Goal: Task Accomplishment & Management: Manage account settings

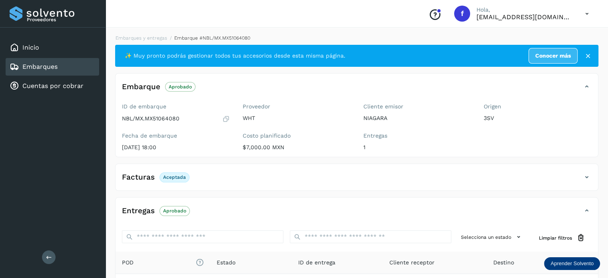
click at [50, 73] on div "Embarques" at bounding box center [53, 67] width 94 height 18
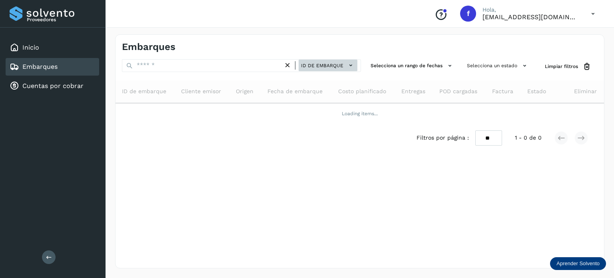
click at [318, 61] on button "ID de embarque" at bounding box center [328, 66] width 59 height 12
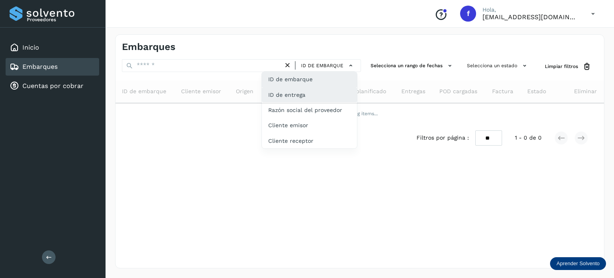
click at [296, 118] on div "ID de entrega" at bounding box center [309, 125] width 95 height 15
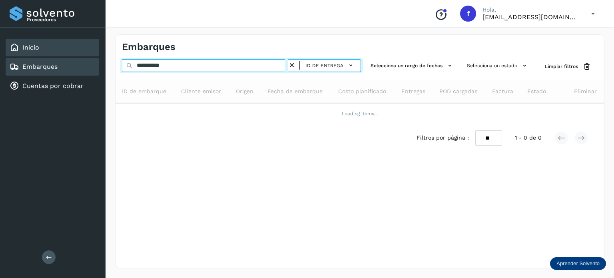
drag, startPoint x: 149, startPoint y: 63, endPoint x: 49, endPoint y: 42, distance: 102.0
click at [50, 43] on div "**********" at bounding box center [307, 139] width 614 height 278
paste input "text"
type input "**********"
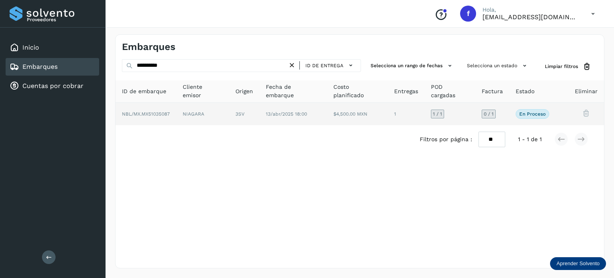
click at [434, 118] on div "1 / 1" at bounding box center [437, 114] width 13 height 9
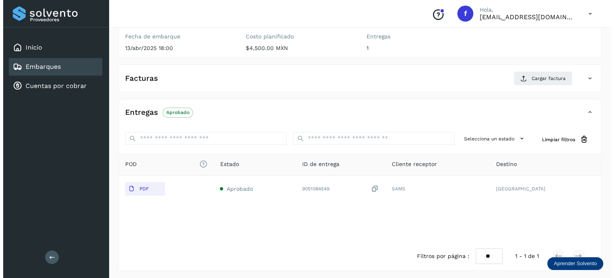
scroll to position [101, 0]
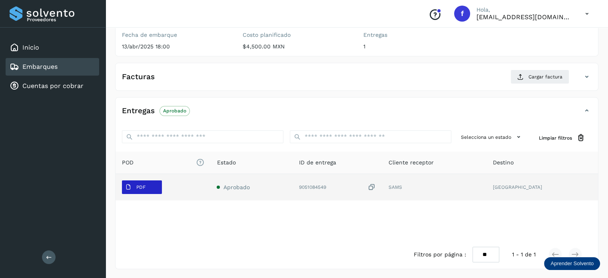
click at [142, 184] on p "PDF" at bounding box center [140, 187] width 9 height 6
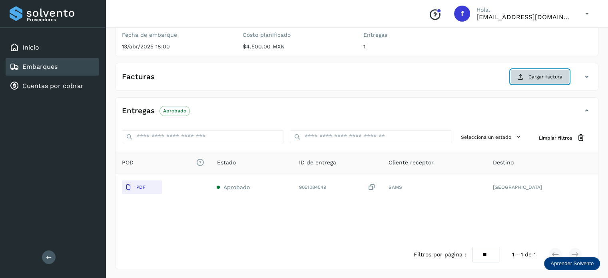
click at [526, 79] on button "Cargar factura" at bounding box center [539, 77] width 59 height 14
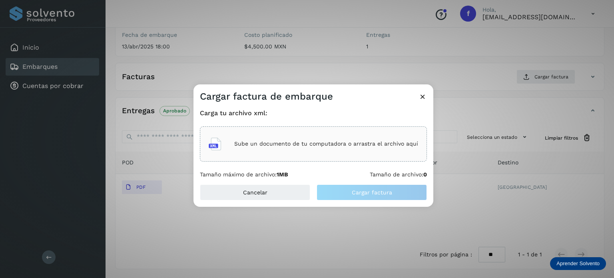
click at [312, 146] on p "Sube un documento de tu computadora o arrastra el archivo aquí" at bounding box center [326, 143] width 184 height 7
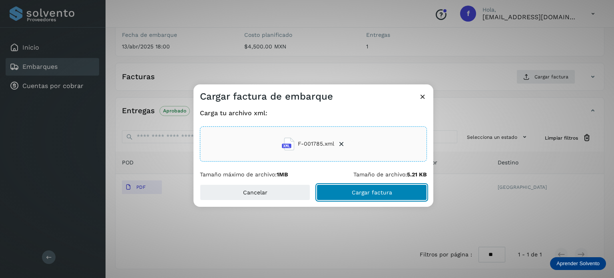
click at [355, 192] on span "Cargar factura" at bounding box center [372, 192] width 40 height 6
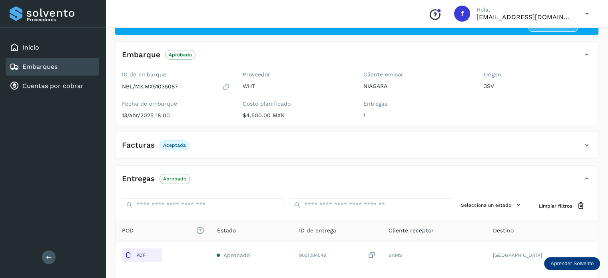
scroll to position [0, 0]
